Goal: Check status

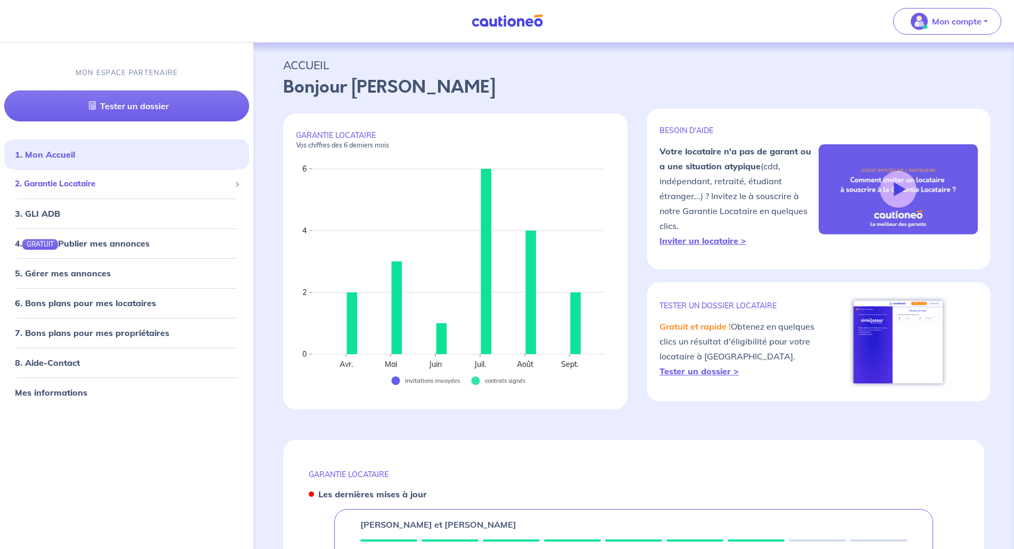
click at [73, 181] on span "2. Garantie Locataire" at bounding box center [123, 184] width 216 height 12
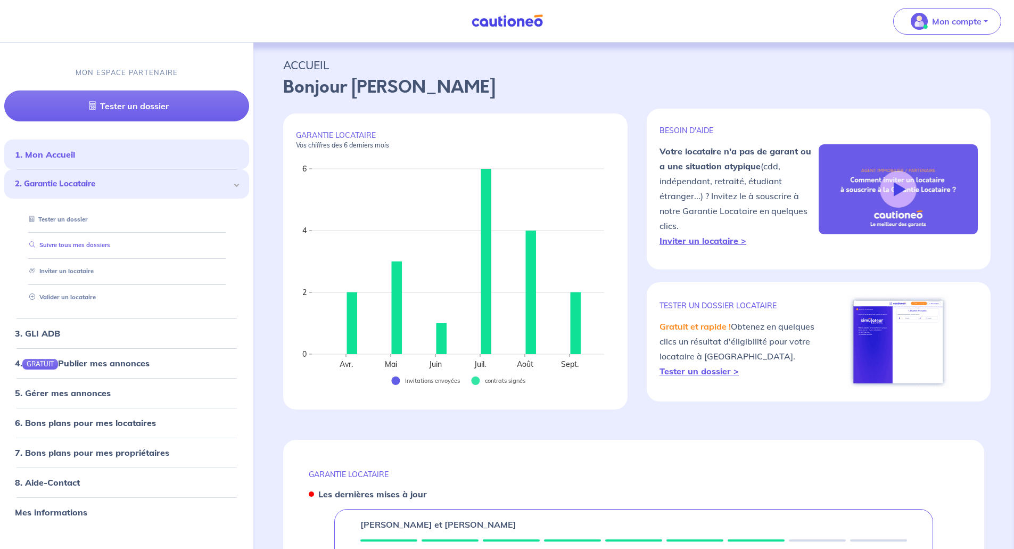
click at [59, 244] on link "Suivre tous mes dossiers" at bounding box center [67, 245] width 85 height 7
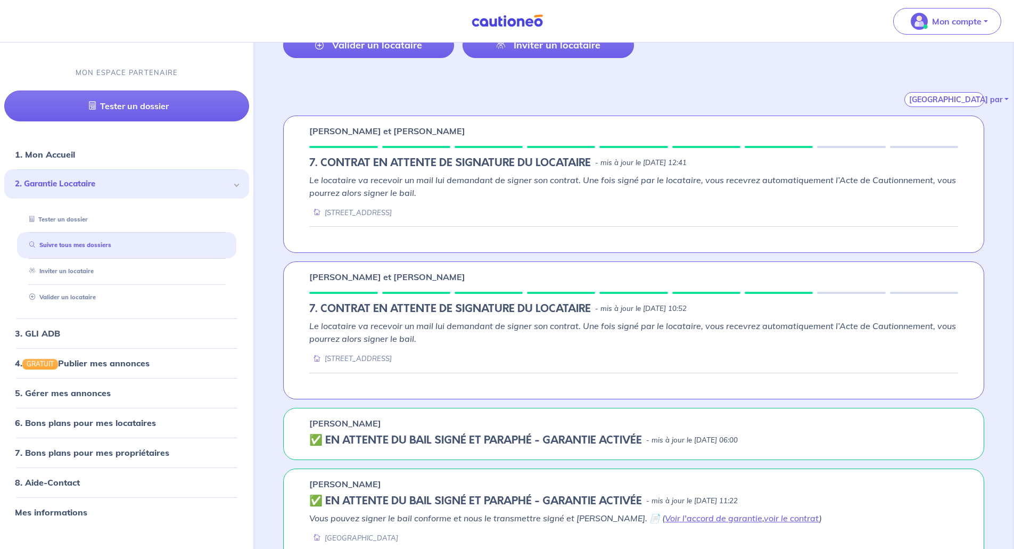
scroll to position [160, 0]
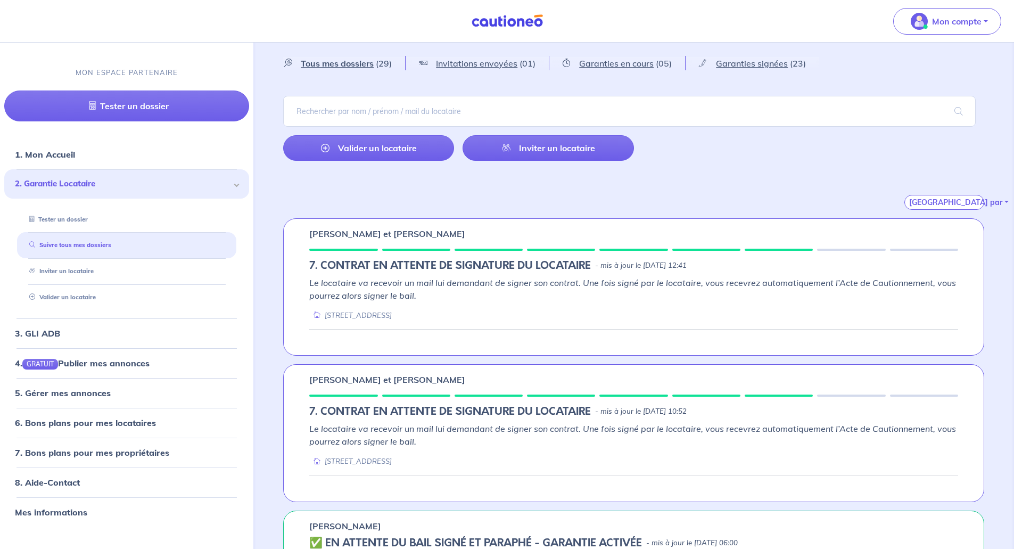
scroll to position [53, 0]
